Goal: Communication & Community: Ask a question

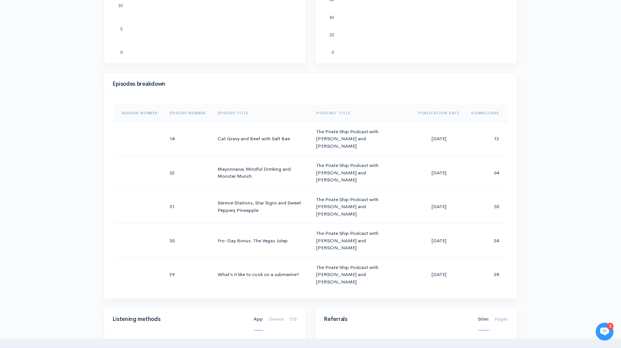
scroll to position [-1, 0]
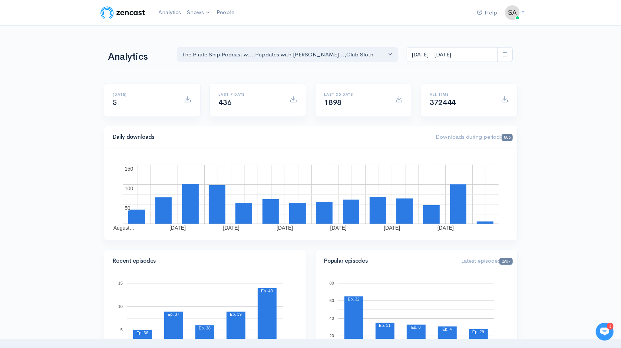
click at [609, 335] on div at bounding box center [604, 331] width 18 height 18
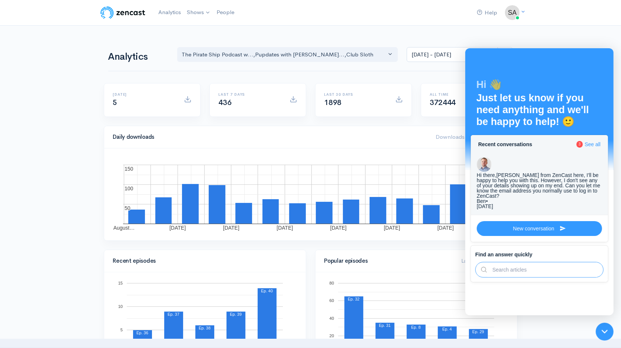
click at [541, 172] on div "Hi there,[PERSON_NAME] from ZenCast here, I'll be happy to help you with this. …" at bounding box center [538, 185] width 125 height 26
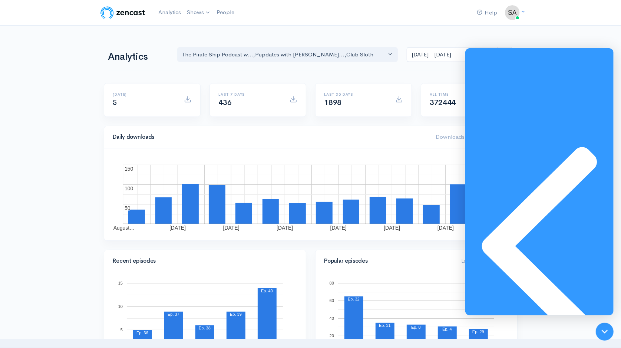
scroll to position [178, 0]
click at [518, 9] on img at bounding box center [512, 12] width 15 height 15
click at [482, 30] on link "Your profile" at bounding box center [484, 29] width 74 height 13
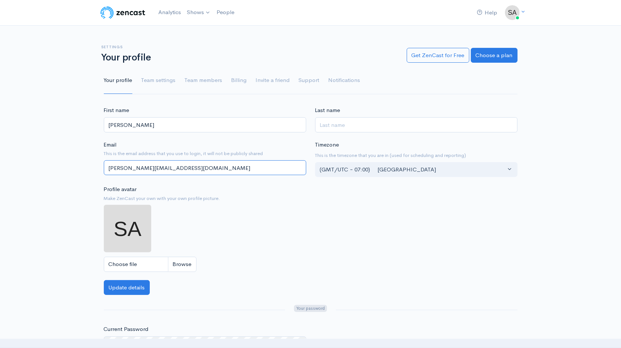
click at [288, 166] on input "[PERSON_NAME][EMAIL_ADDRESS][DOMAIN_NAME]" at bounding box center [205, 167] width 202 height 15
click at [545, 275] on div "First name [PERSON_NAME] Last name Email This is the email address that you use…" at bounding box center [310, 283] width 621 height 355
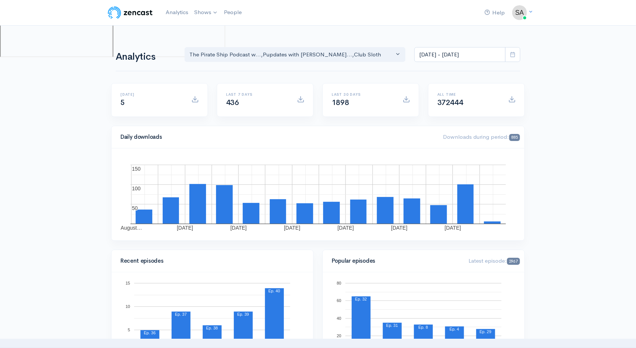
click at [121, 13] on img at bounding box center [130, 12] width 47 height 15
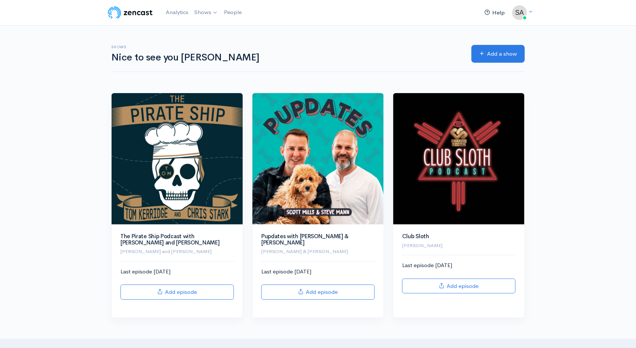
click at [493, 13] on link "Help" at bounding box center [494, 13] width 26 height 16
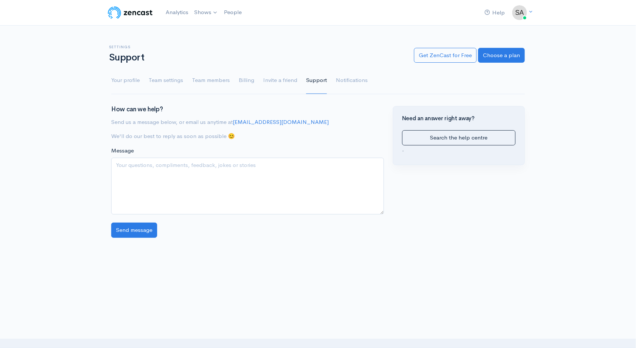
click at [121, 18] on img at bounding box center [130, 12] width 47 height 15
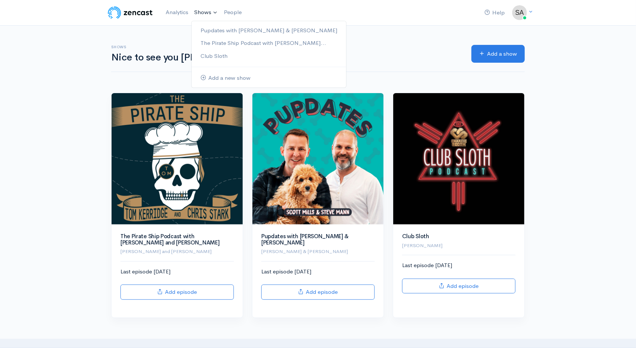
click at [200, 8] on link "Shows" at bounding box center [206, 12] width 30 height 16
click at [212, 28] on link "Pupdates with [PERSON_NAME] & [PERSON_NAME]" at bounding box center [269, 30] width 155 height 13
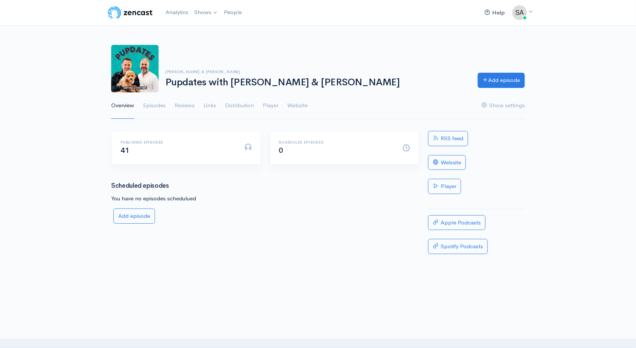
click at [495, 13] on link "Help" at bounding box center [494, 13] width 26 height 16
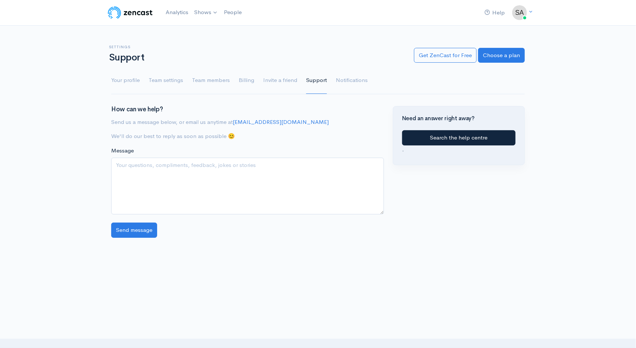
click at [451, 139] on link "Search the help centre" at bounding box center [458, 137] width 113 height 15
click at [119, 9] on img at bounding box center [130, 12] width 47 height 15
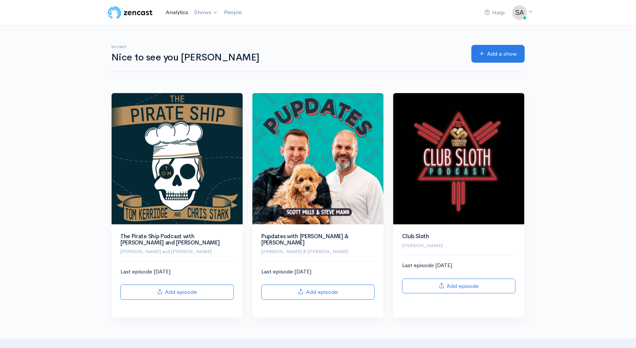
click at [179, 14] on link "Analytics" at bounding box center [177, 12] width 29 height 16
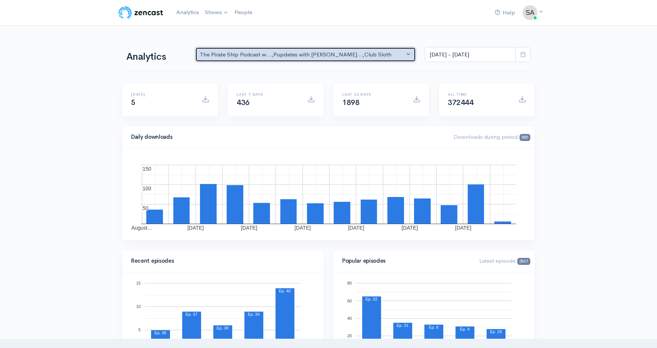
click at [399, 54] on div "The Pirate Ship Podcast w... , Pupdates with Scott Mills... , Club Sloth" at bounding box center [302, 54] width 205 height 9
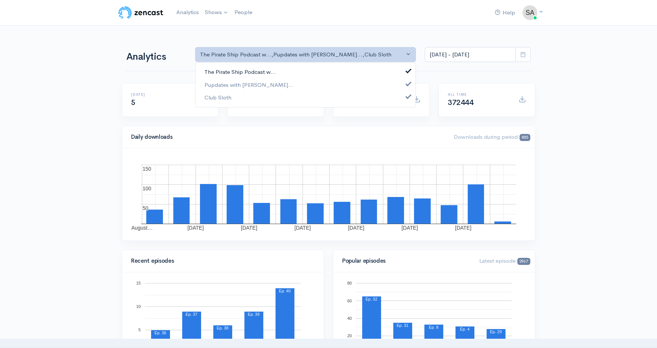
click at [399, 72] on link "The Pirate Ship Podcast w..." at bounding box center [306, 72] width 220 height 13
select select "7430"
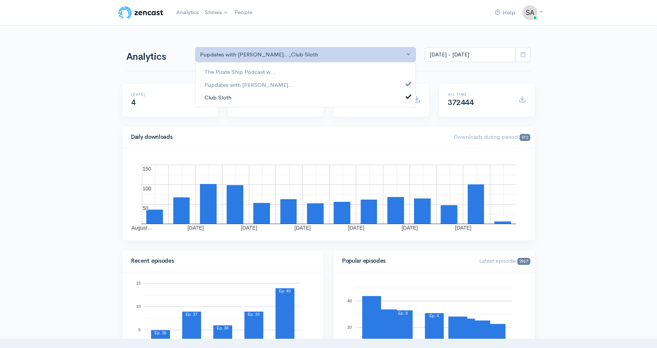
click at [396, 97] on link "Club Sloth" at bounding box center [306, 97] width 220 height 13
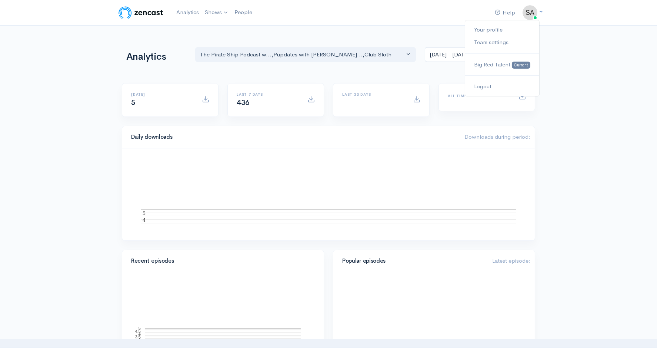
click at [527, 15] on img at bounding box center [530, 12] width 15 height 15
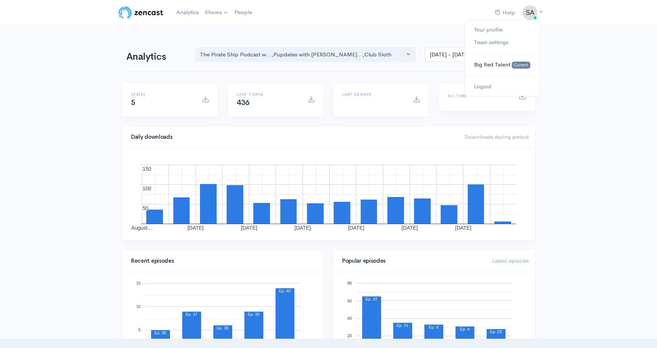
click at [494, 66] on span "Big Red Talent" at bounding box center [492, 64] width 36 height 7
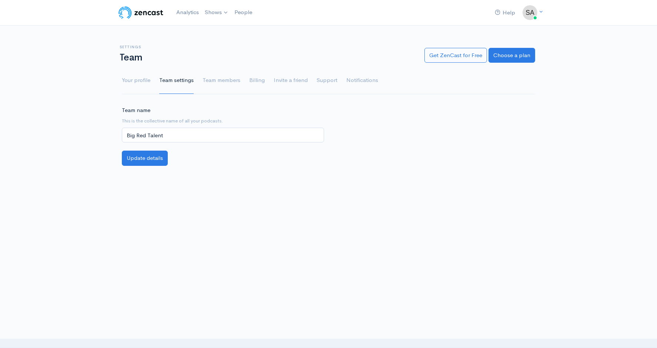
click at [152, 12] on img at bounding box center [140, 12] width 47 height 15
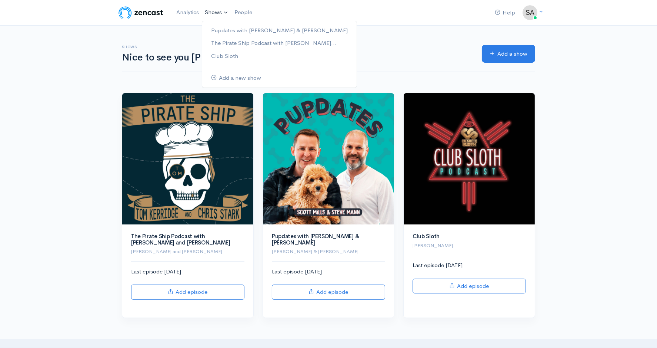
click at [206, 13] on link "Shows" at bounding box center [217, 12] width 30 height 16
click at [189, 13] on link "Analytics" at bounding box center [187, 12] width 29 height 16
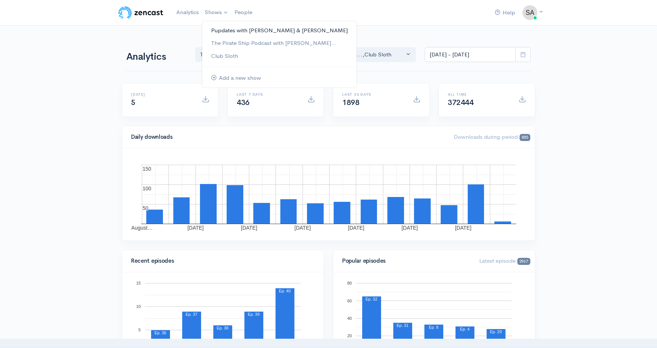
click at [224, 29] on link "Pupdates with [PERSON_NAME] & [PERSON_NAME]" at bounding box center [279, 30] width 155 height 13
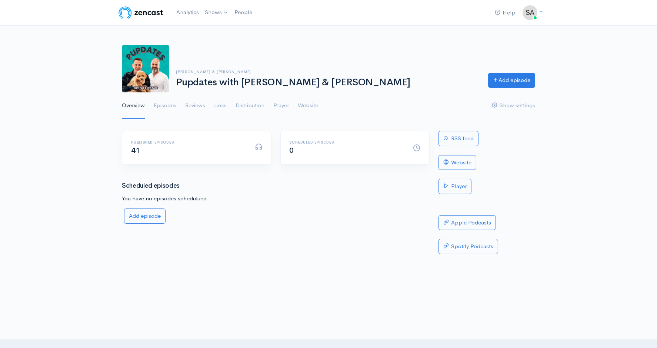
click at [154, 12] on img at bounding box center [140, 12] width 47 height 15
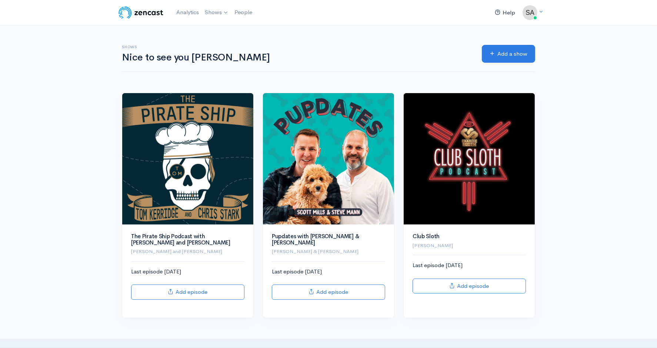
click at [498, 14] on icon at bounding box center [498, 12] width 6 height 6
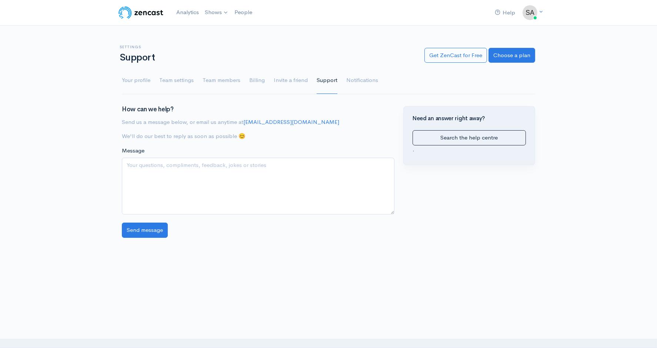
click at [129, 16] on img at bounding box center [140, 12] width 47 height 15
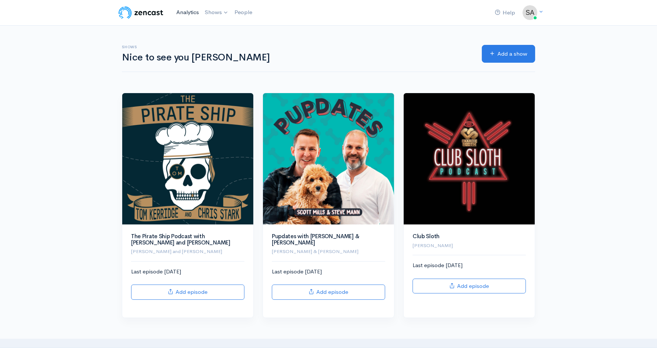
click at [200, 8] on link "Analytics" at bounding box center [187, 12] width 29 height 16
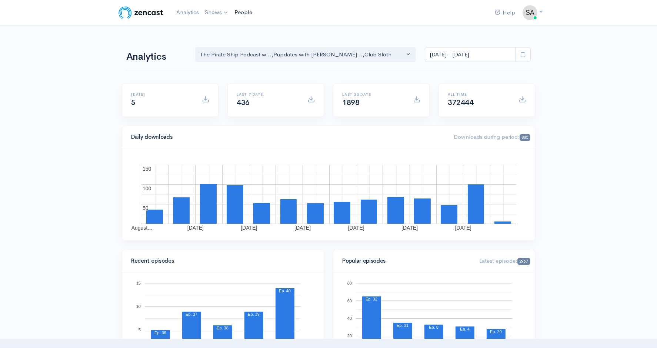
click at [246, 4] on link "People" at bounding box center [244, 12] width 24 height 16
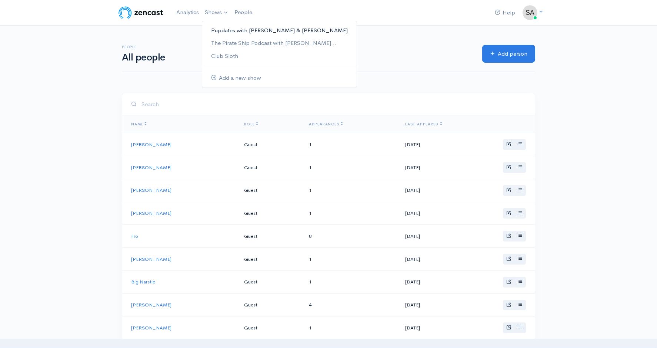
click at [217, 26] on link "Pupdates with [PERSON_NAME] & [PERSON_NAME]" at bounding box center [279, 30] width 155 height 13
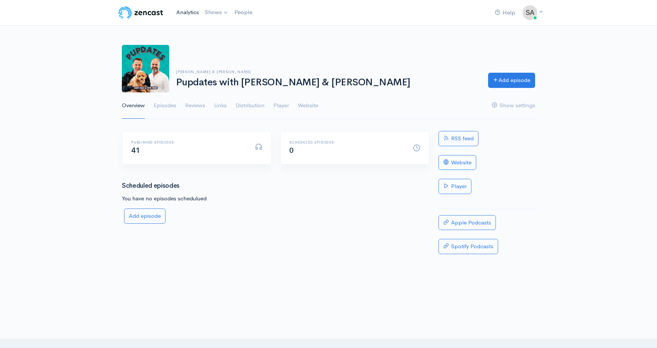
click at [185, 19] on link "Analytics" at bounding box center [187, 12] width 29 height 16
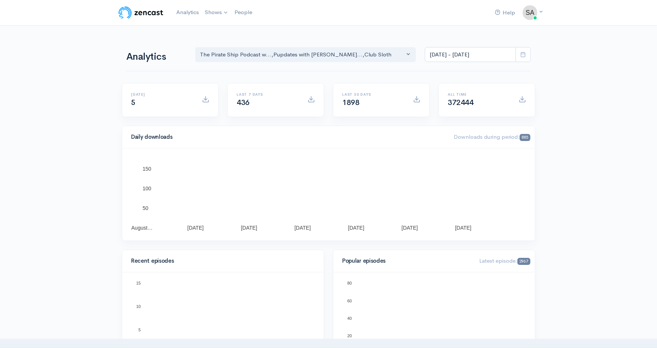
scroll to position [6, 0]
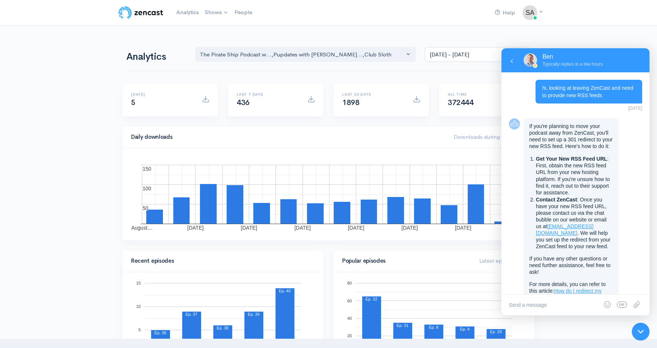
scroll to position [178, 0]
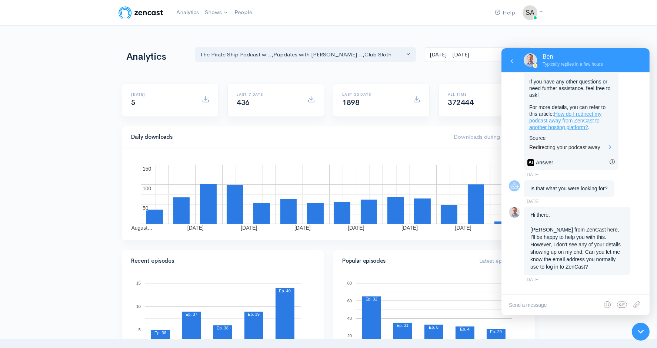
click at [547, 301] on textarea at bounding box center [575, 304] width 148 height 21
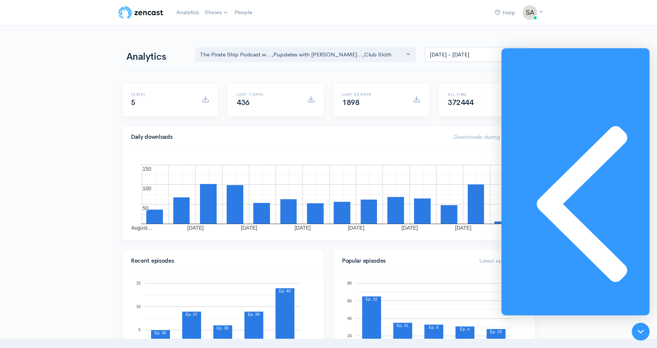
type textarea "Hi Ben sam@influxlive.co.uk"
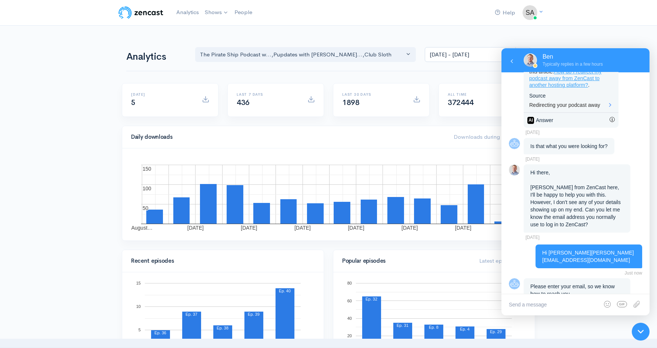
scroll to position [291, 0]
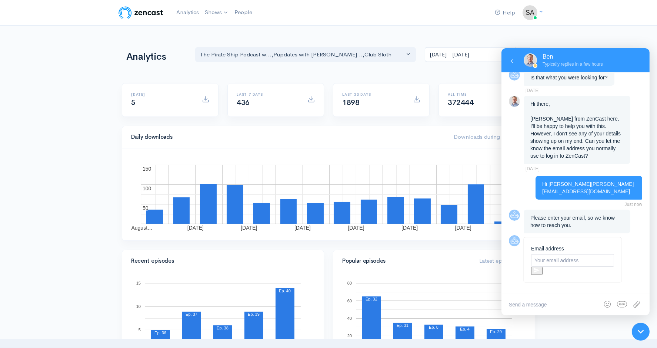
click at [566, 259] on input "text" at bounding box center [572, 259] width 83 height 13
type input "[PERSON_NAME][EMAIL_ADDRESS][DOMAIN_NAME]"
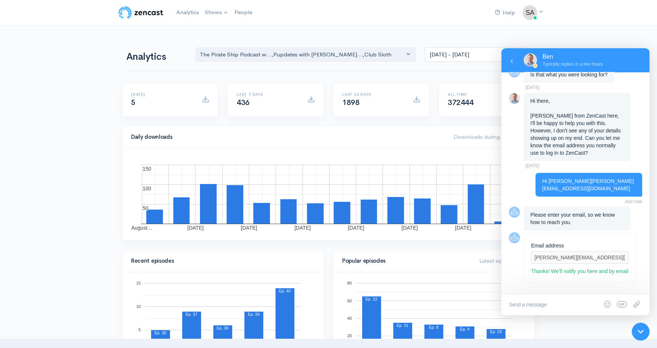
scroll to position [309, 0]
click at [545, 300] on textarea at bounding box center [575, 303] width 148 height 21
paste textarea "I'd like to redirect my RSS feeds to a new provider, please confirm the next st…"
type textarea "I'd like to redirect my RSS feeds to a new provider, please confirm the next st…"
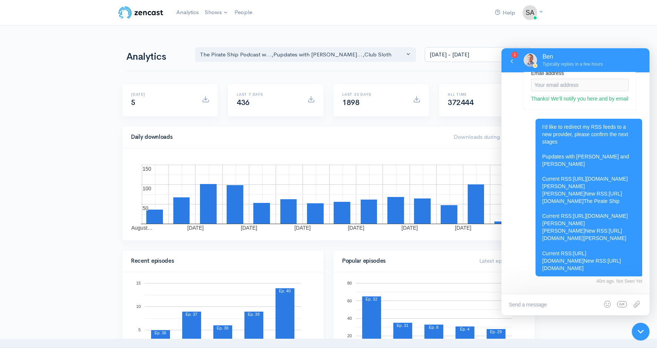
scroll to position [570, 0]
